Goal: Information Seeking & Learning: Learn about a topic

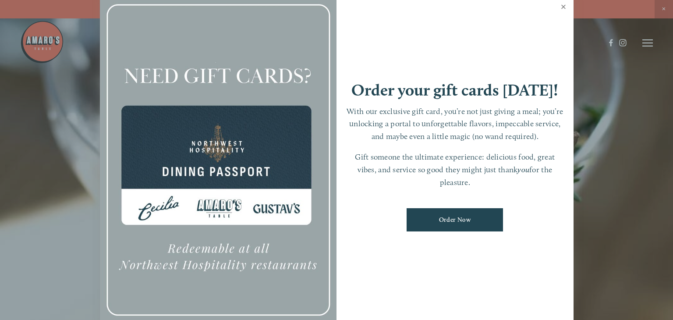
click at [565, 5] on link "Close" at bounding box center [563, 8] width 17 height 25
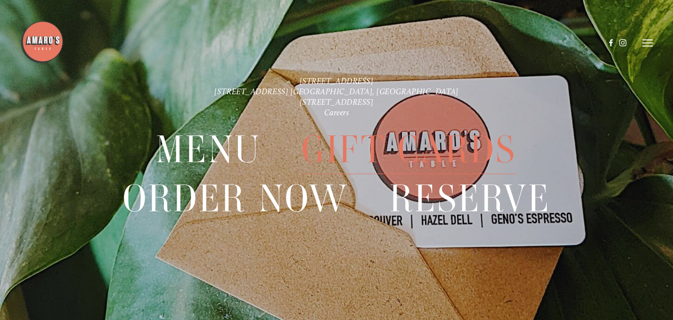
scroll to position [17, 0]
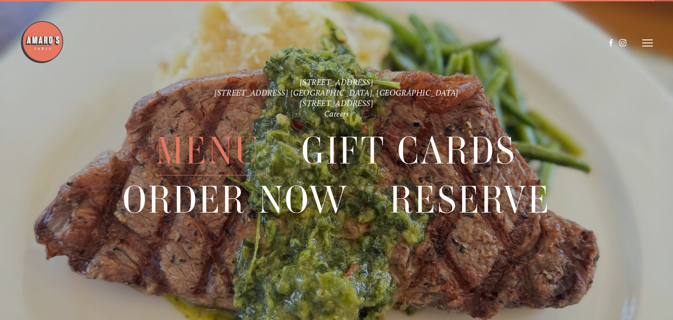
click at [215, 159] on span "Menu" at bounding box center [208, 150] width 105 height 49
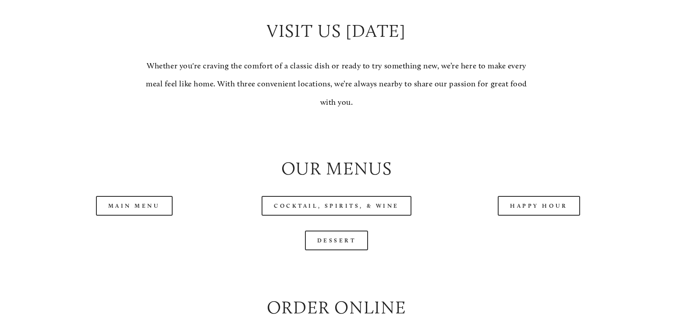
scroll to position [805, 0]
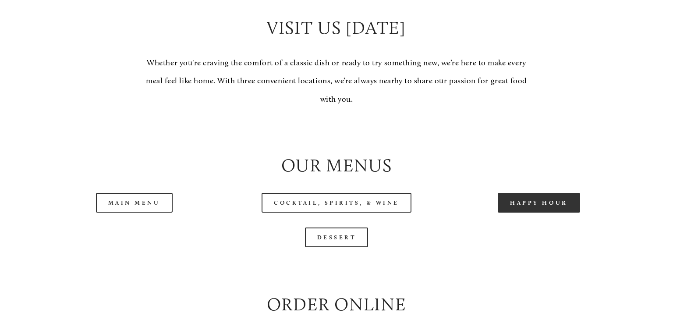
click at [544, 210] on link "Happy Hour" at bounding box center [539, 203] width 82 height 20
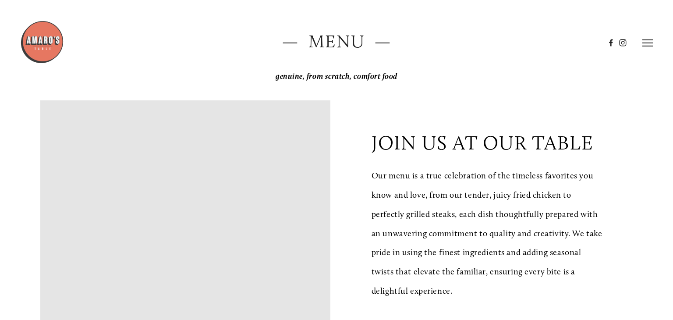
scroll to position [0, 0]
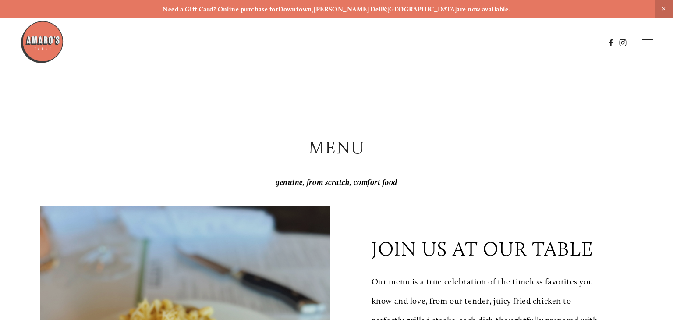
click at [652, 45] on icon at bounding box center [648, 43] width 11 height 8
click at [488, 47] on header "Menu Order Now Visit Gallery 0" at bounding box center [336, 42] width 673 height 85
click at [482, 36] on header "Menu Order Now Visit Gallery 0" at bounding box center [336, 42] width 673 height 85
click at [482, 41] on span "Menu" at bounding box center [489, 42] width 16 height 7
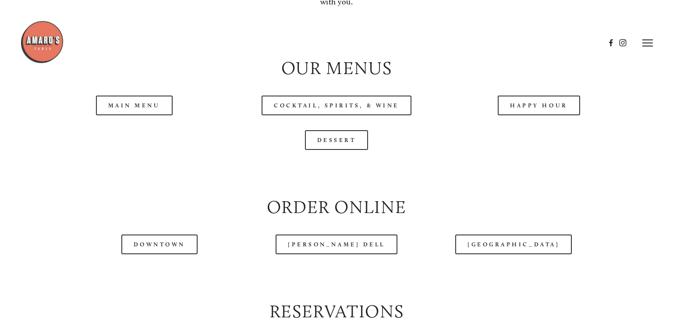
scroll to position [902, 0]
click at [540, 102] on link "Happy Hour" at bounding box center [539, 106] width 82 height 20
